Goal: Find specific page/section: Find specific page/section

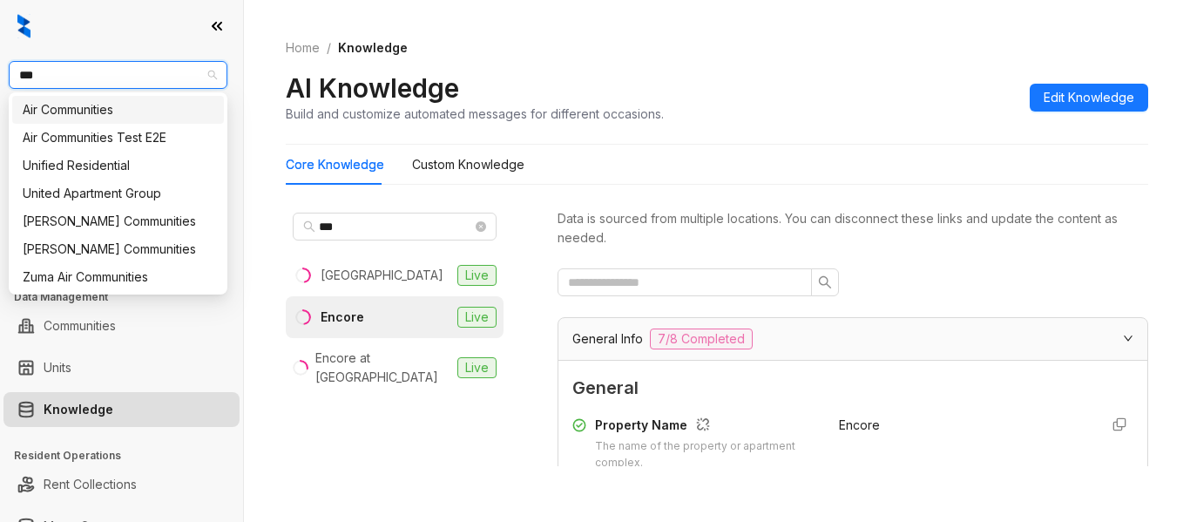
scroll to position [327, 0]
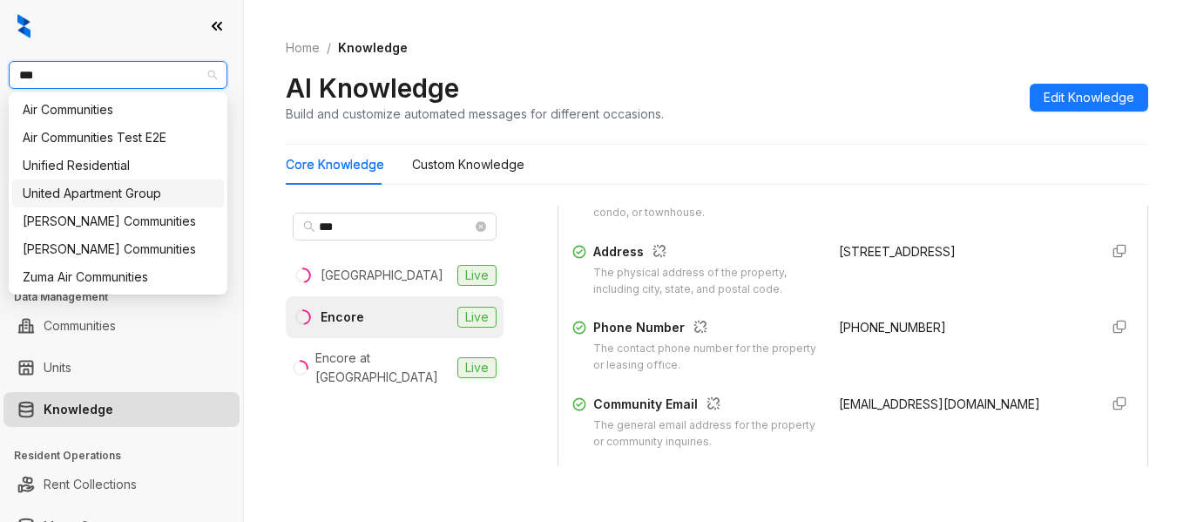
click at [159, 190] on div "United Apartment Group" at bounding box center [118, 193] width 191 height 19
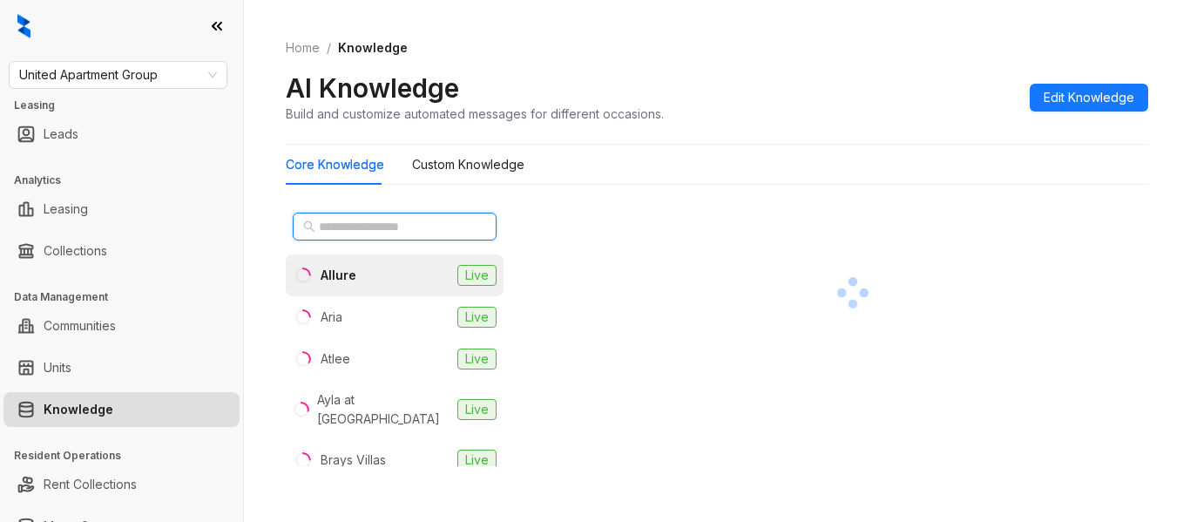
drag, startPoint x: 430, startPoint y: 214, endPoint x: 428, endPoint y: 229, distance: 15.0
click at [428, 229] on span at bounding box center [395, 227] width 204 height 28
click at [428, 229] on input "text" at bounding box center [395, 226] width 153 height 19
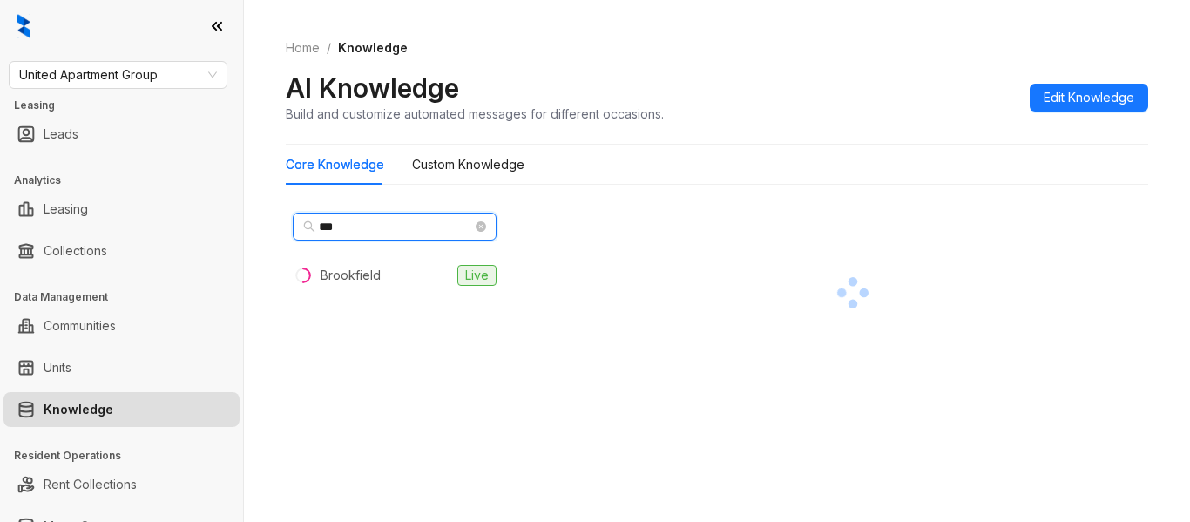
type input "***"
click at [411, 299] on div "*** Brookfield Live" at bounding box center [395, 336] width 218 height 261
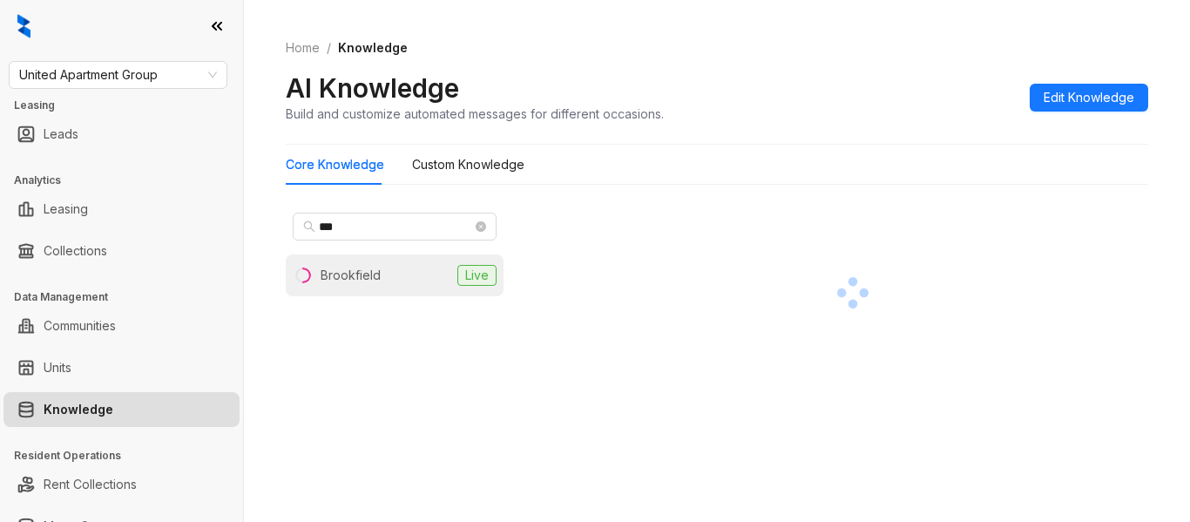
click at [421, 288] on li "Brookfield Live" at bounding box center [395, 275] width 218 height 42
click at [937, 292] on div at bounding box center [853, 292] width 591 height 173
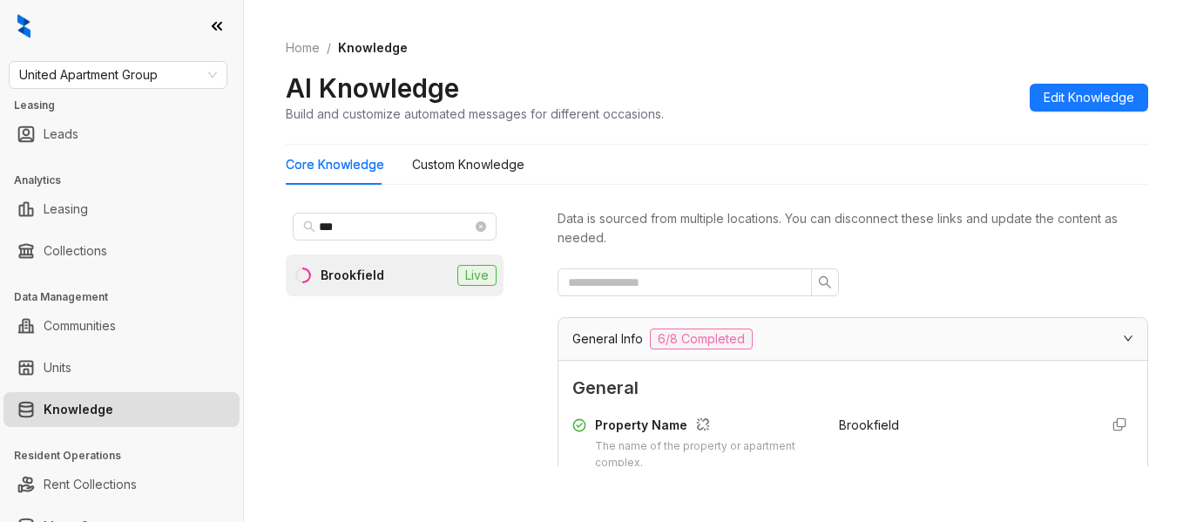
scroll to position [227, 0]
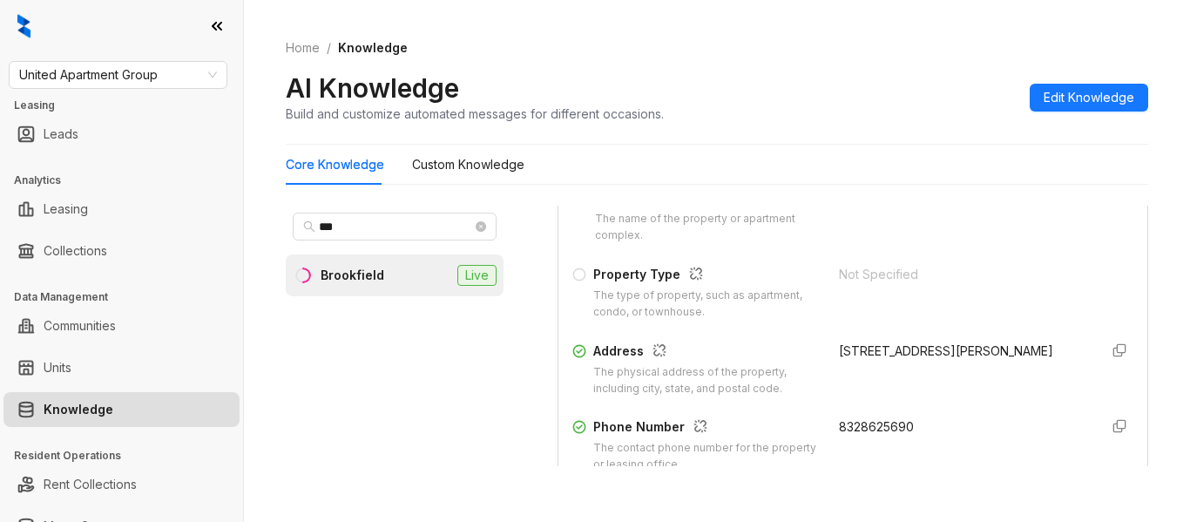
click at [849, 430] on span "8328625690" at bounding box center [876, 426] width 75 height 15
